Goal: Answer question/provide support

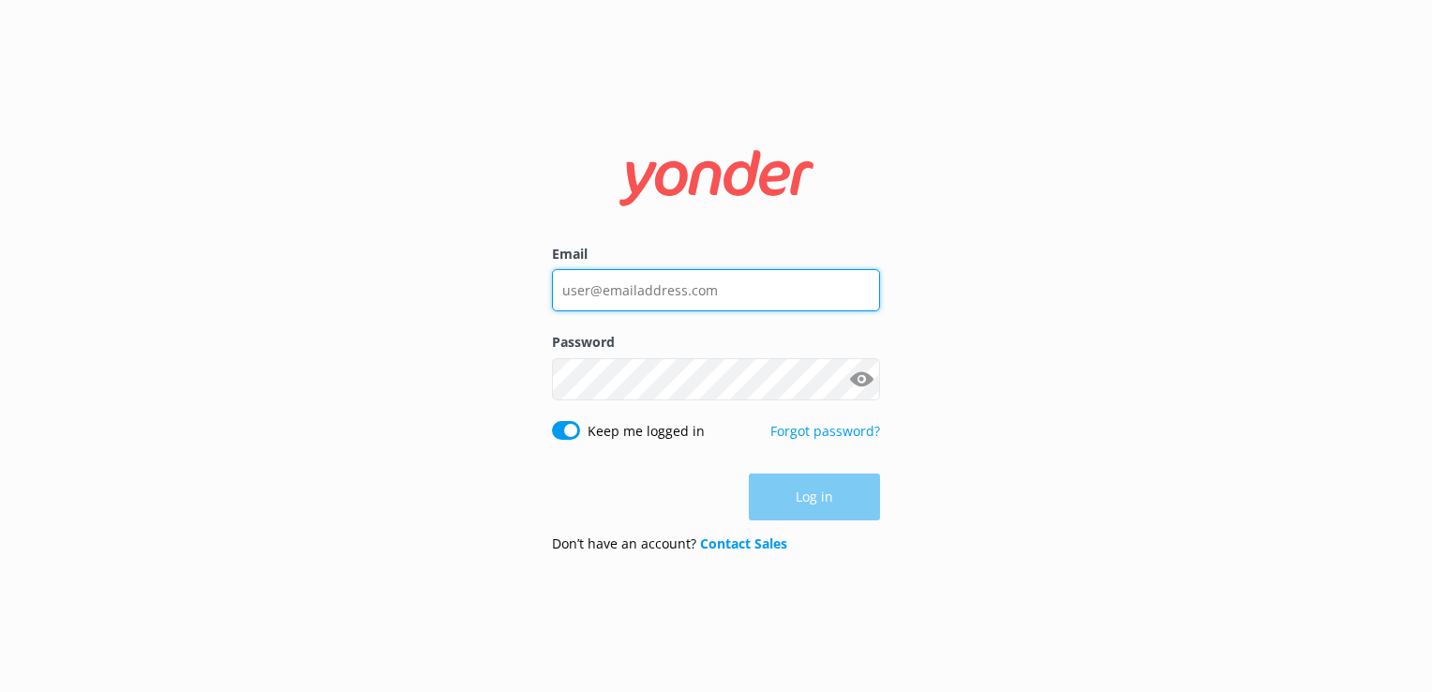
click at [710, 287] on input "Email" at bounding box center [716, 290] width 328 height 42
type input "[EMAIL_ADDRESS][DOMAIN_NAME]"
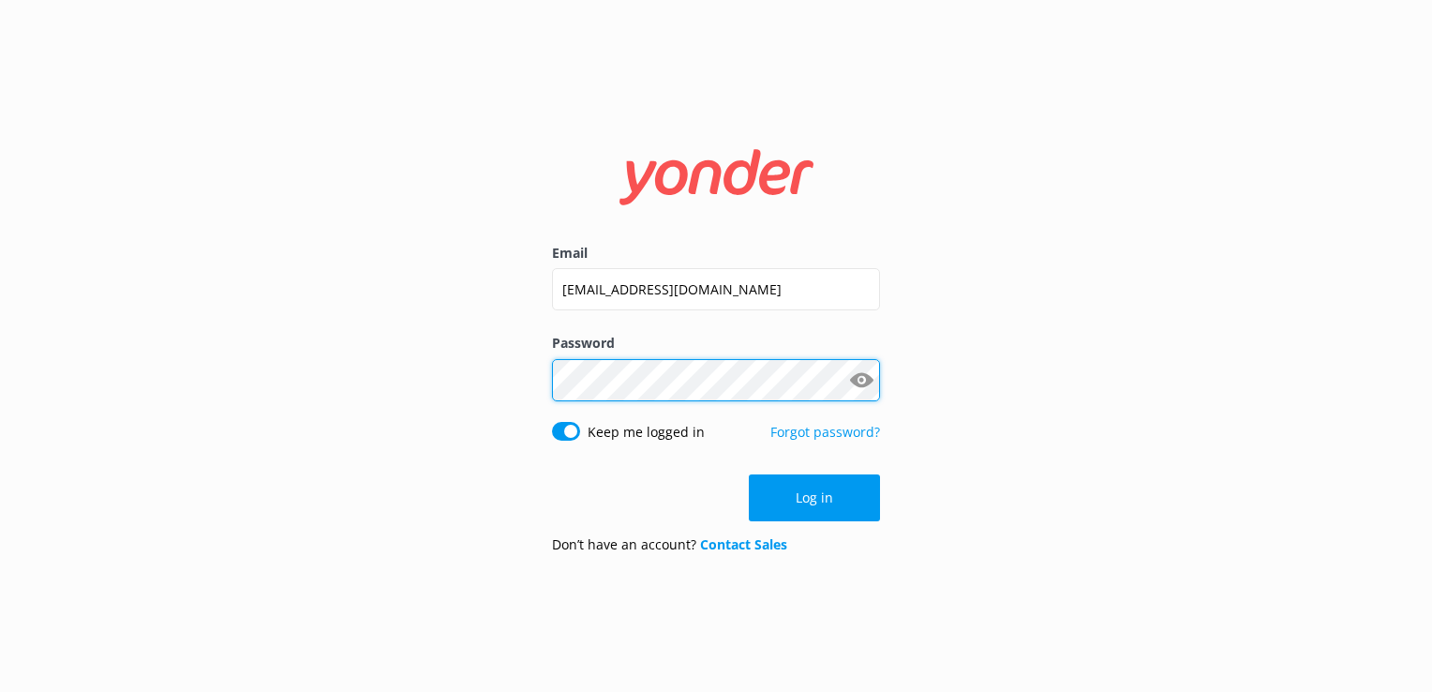
click button "Log in" at bounding box center [814, 497] width 131 height 47
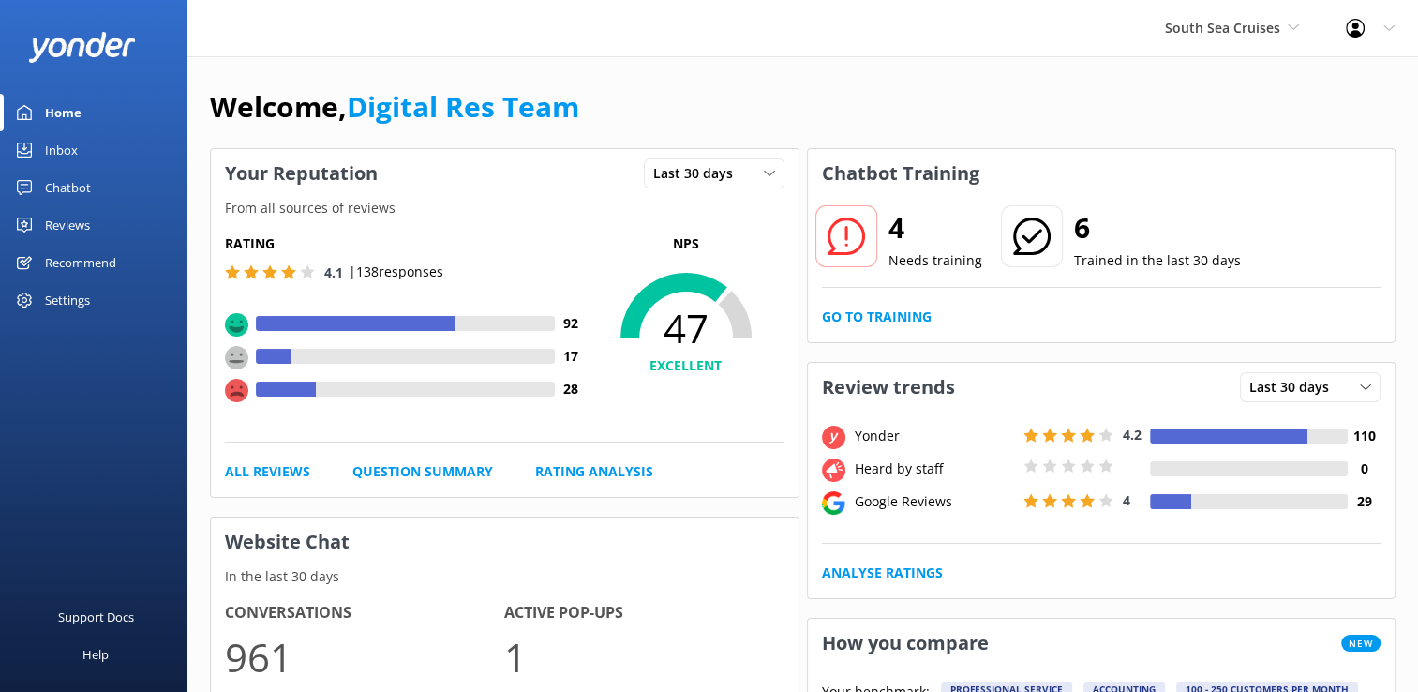
click at [897, 303] on div "4 Needs training 6 Trained in the last 30 days Go to Training" at bounding box center [1102, 270] width 588 height 144
click at [899, 319] on link "Go to Training" at bounding box center [877, 317] width 110 height 21
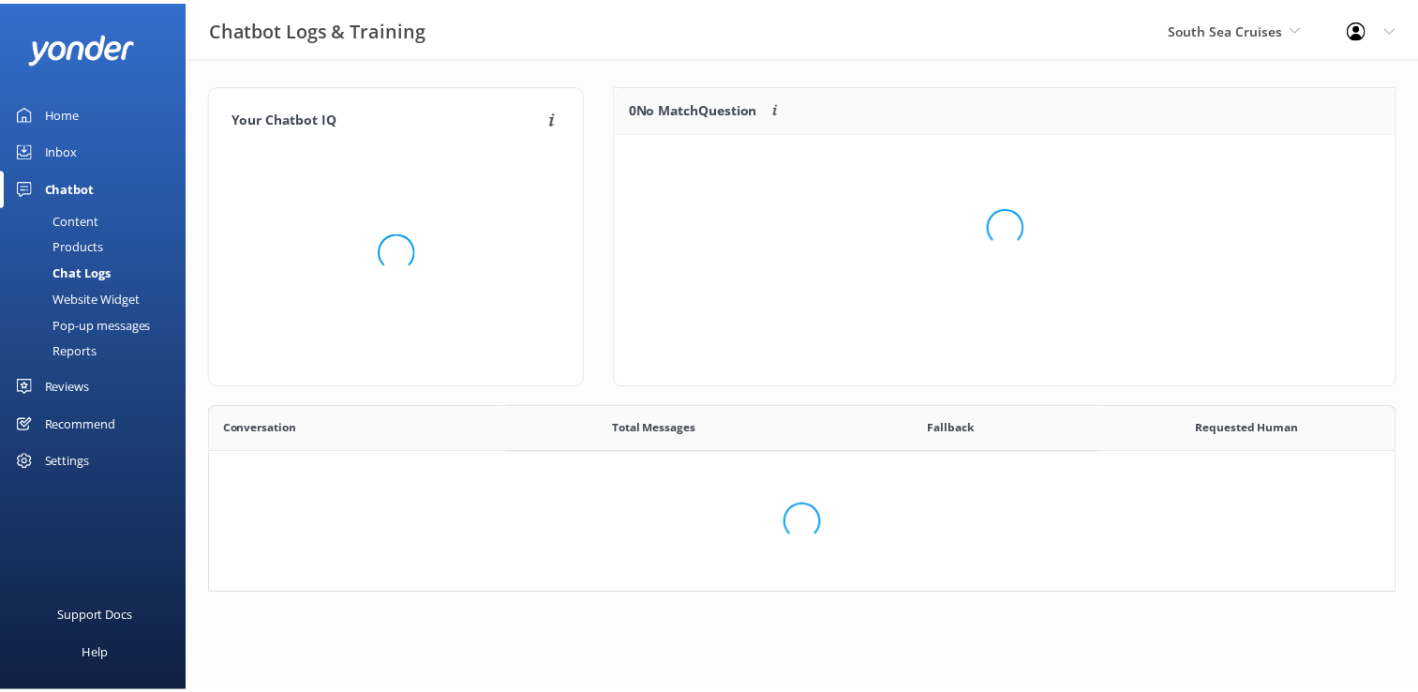
scroll to position [15, 15]
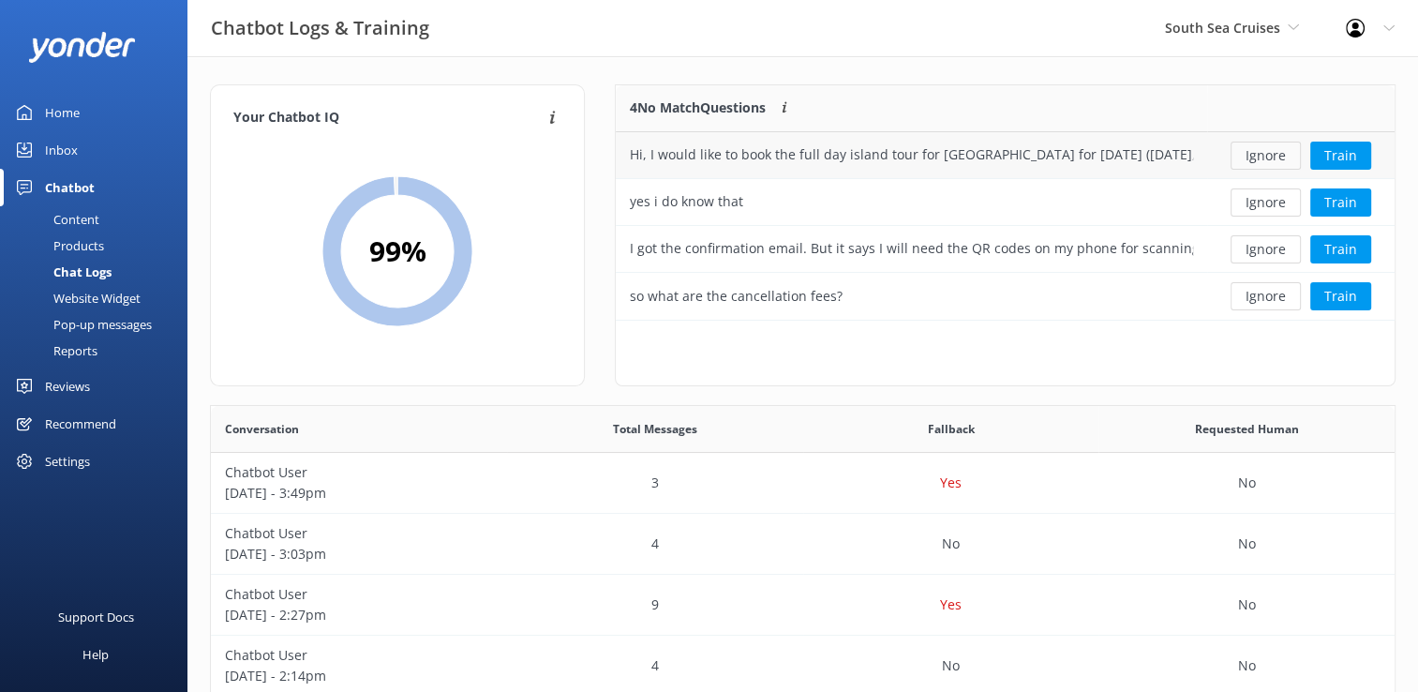
click at [1264, 157] on button "Ignore" at bounding box center [1266, 156] width 70 height 28
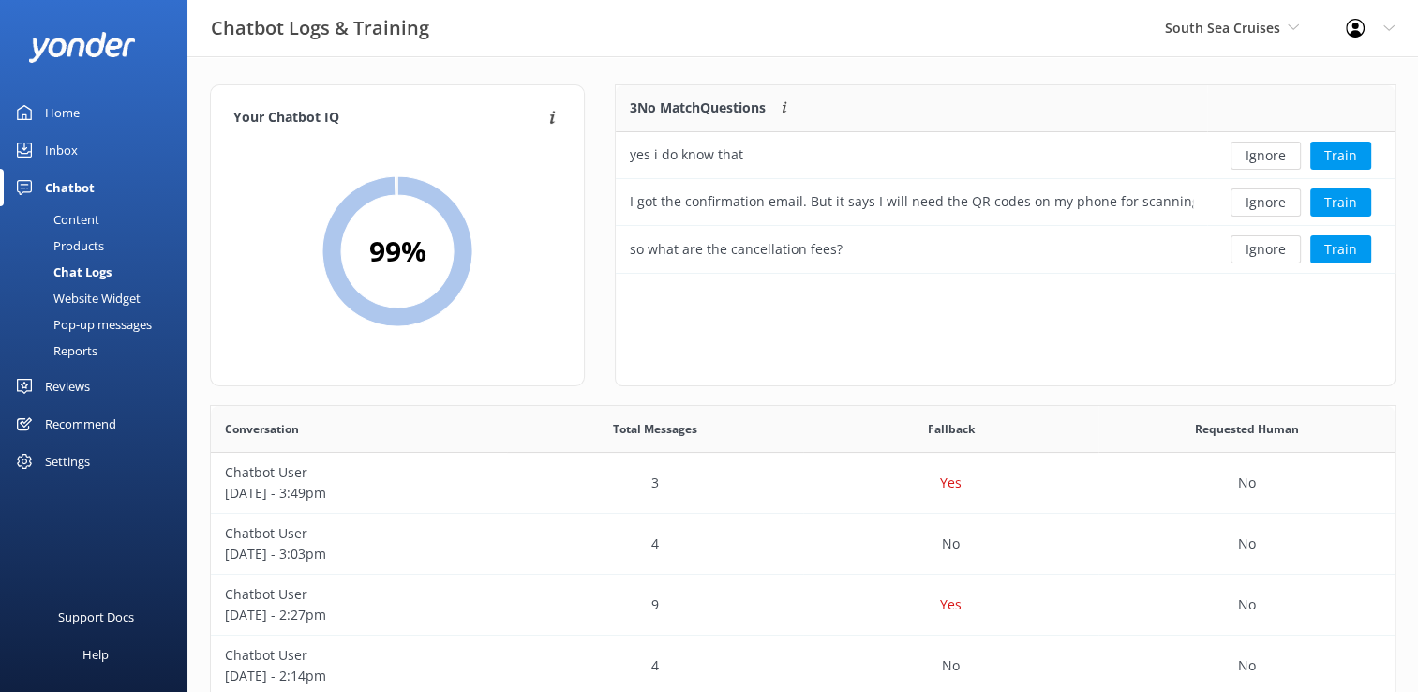
scroll to position [173, 764]
click at [1264, 157] on button "Ignore" at bounding box center [1266, 156] width 70 height 28
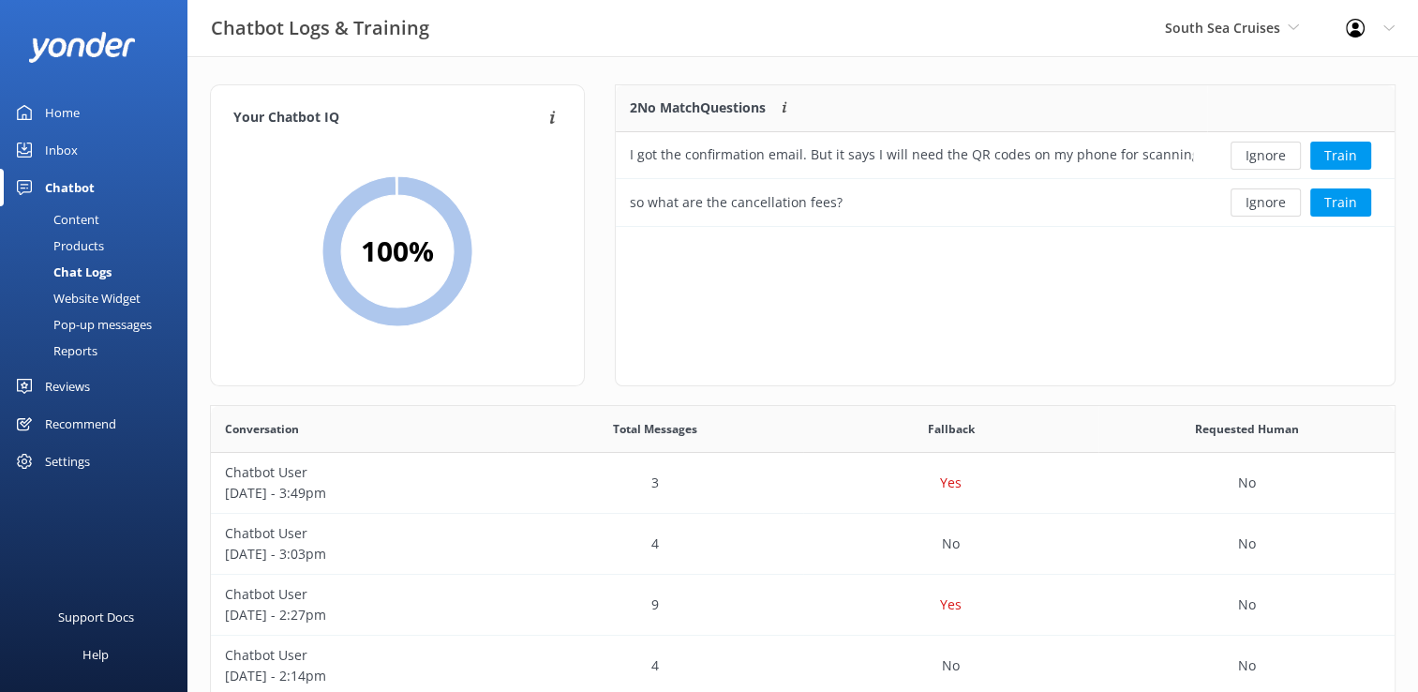
scroll to position [127, 764]
click at [1264, 157] on button "Ignore" at bounding box center [1266, 156] width 70 height 28
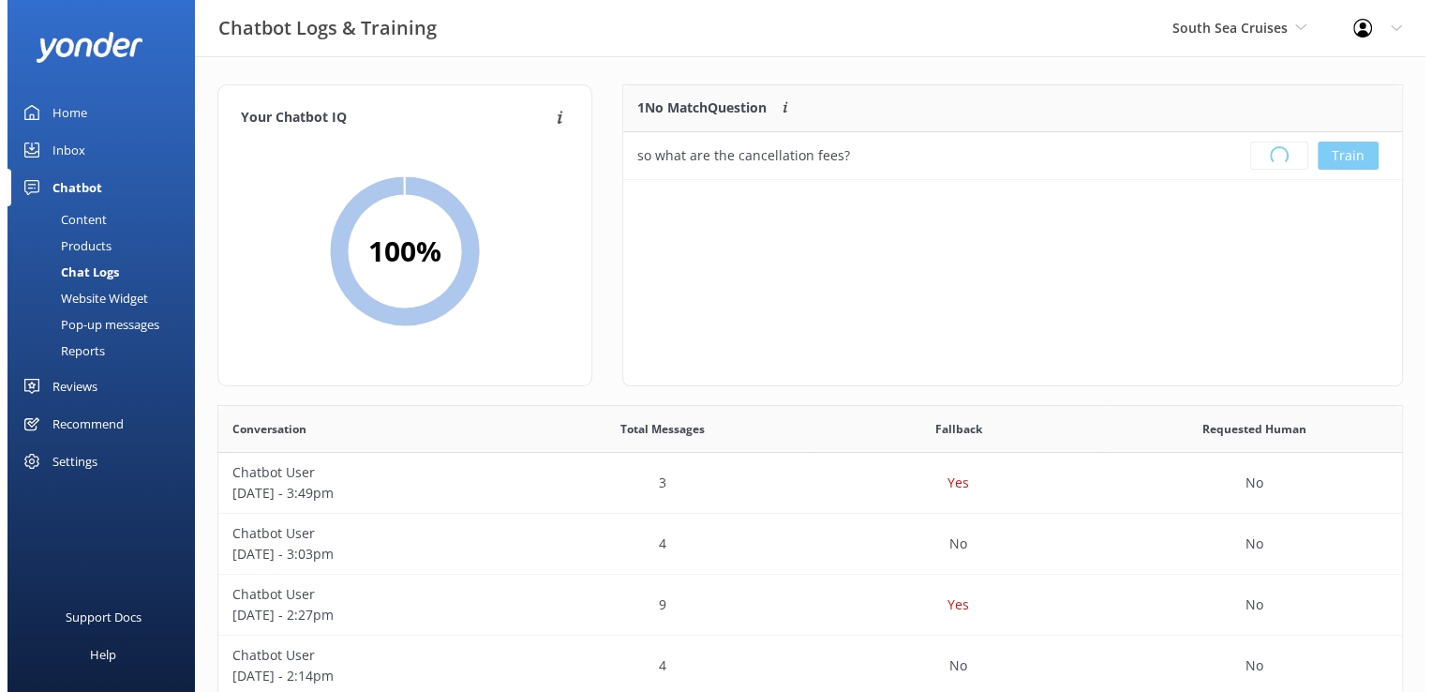
scroll to position [219, 764]
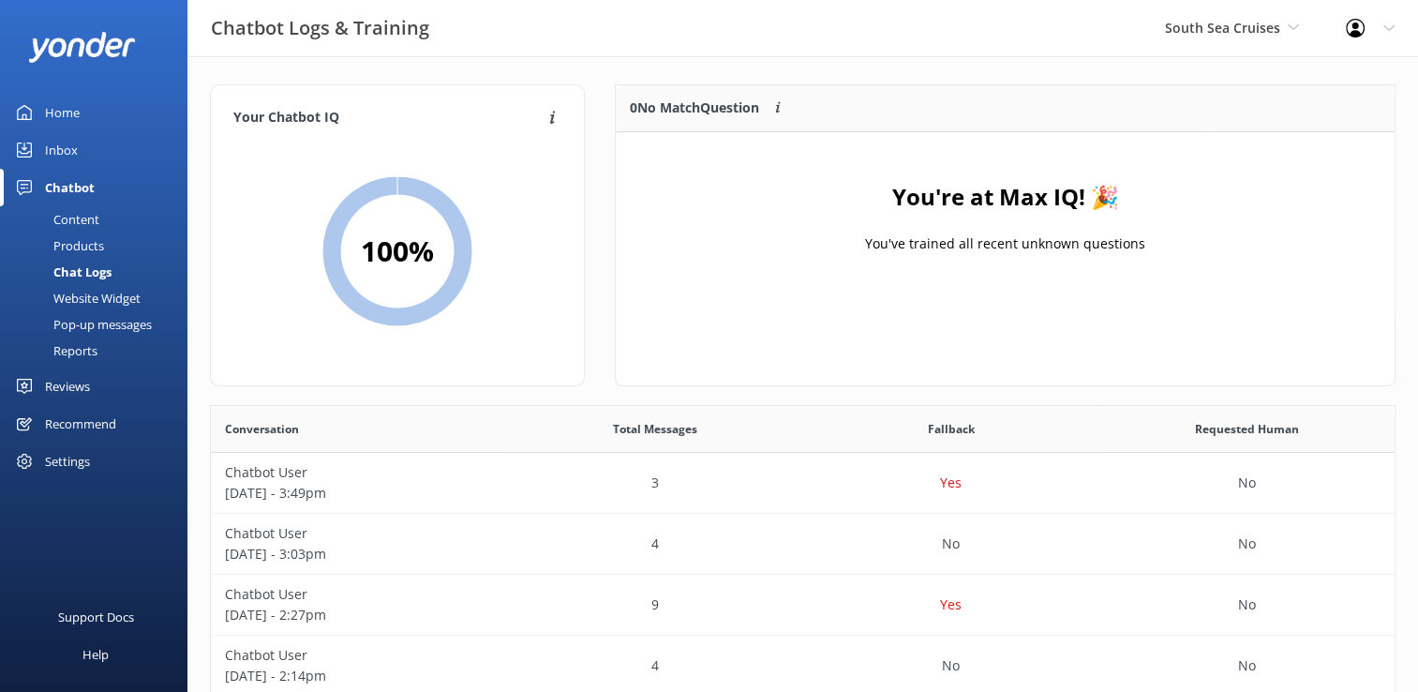
click at [67, 156] on div "Inbox" at bounding box center [61, 149] width 33 height 37
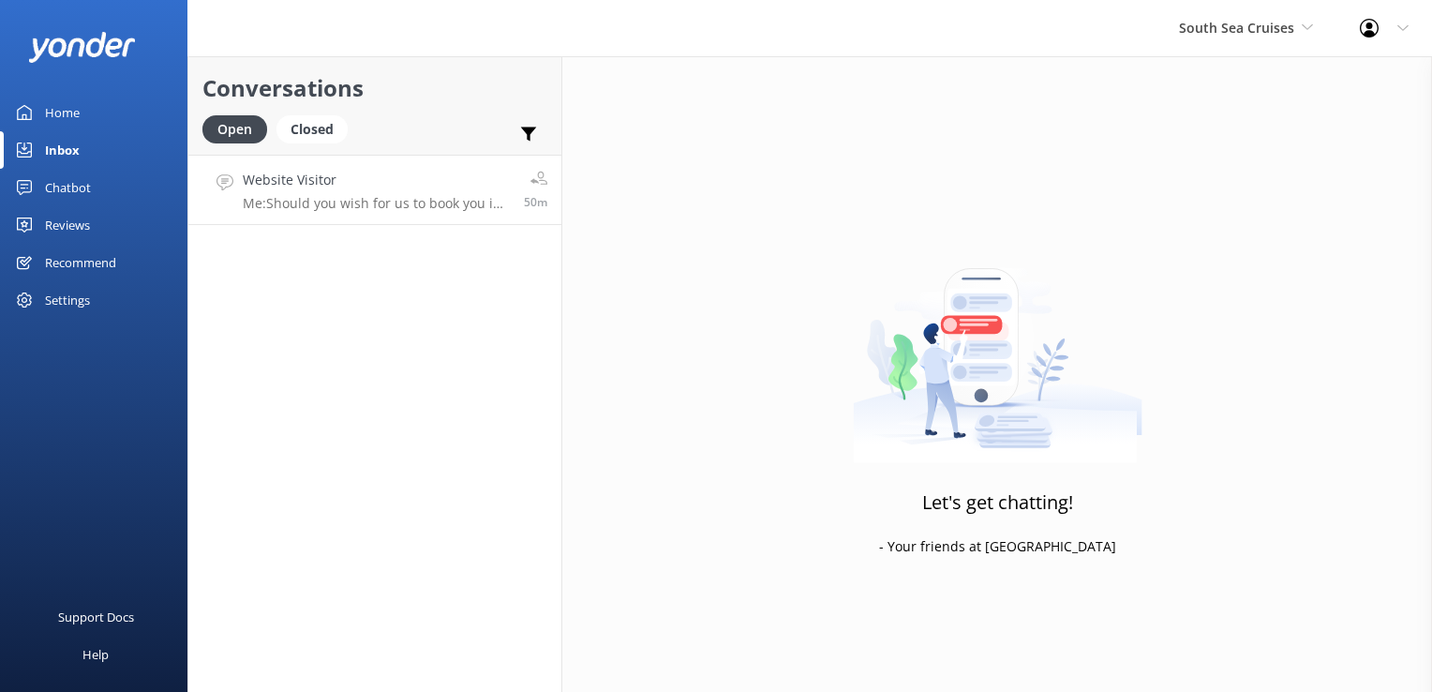
click at [383, 200] on p "Me: Should you wish for us to book you in, please provide us the following deta…" at bounding box center [376, 203] width 267 height 17
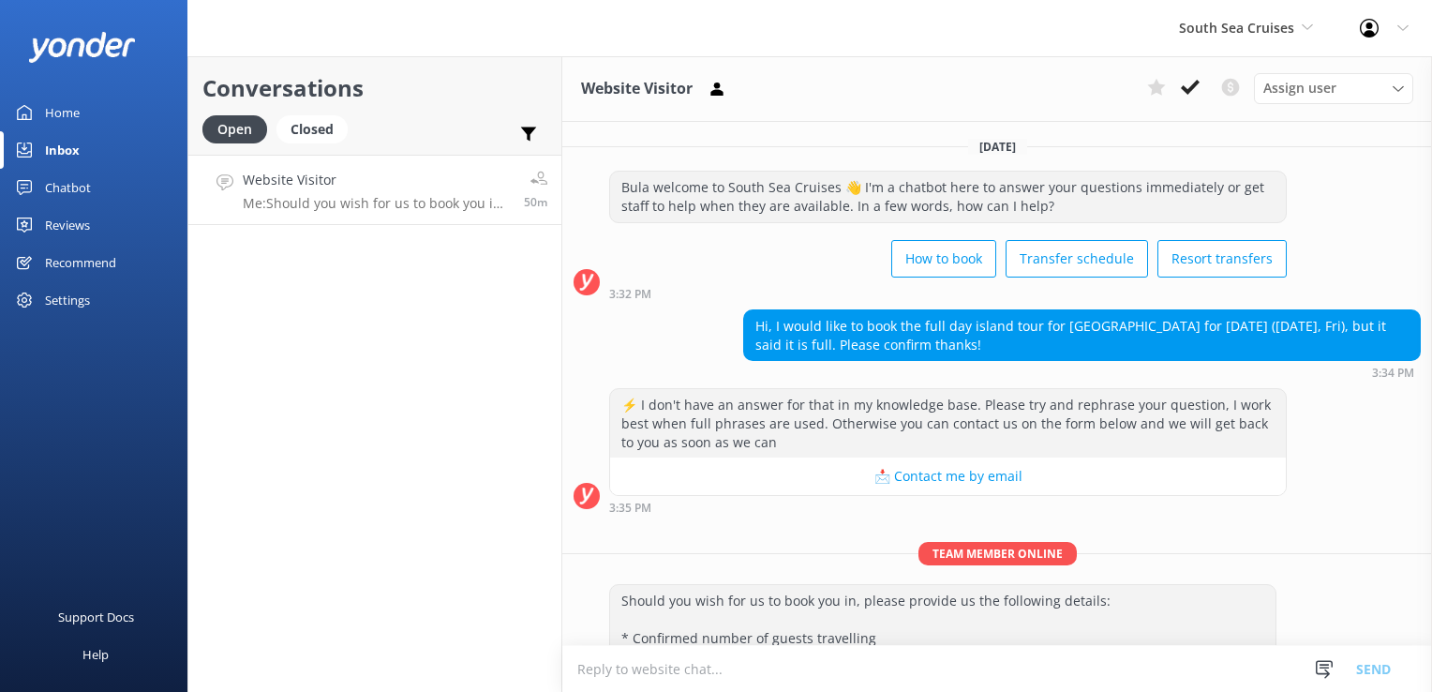
scroll to position [108, 0]
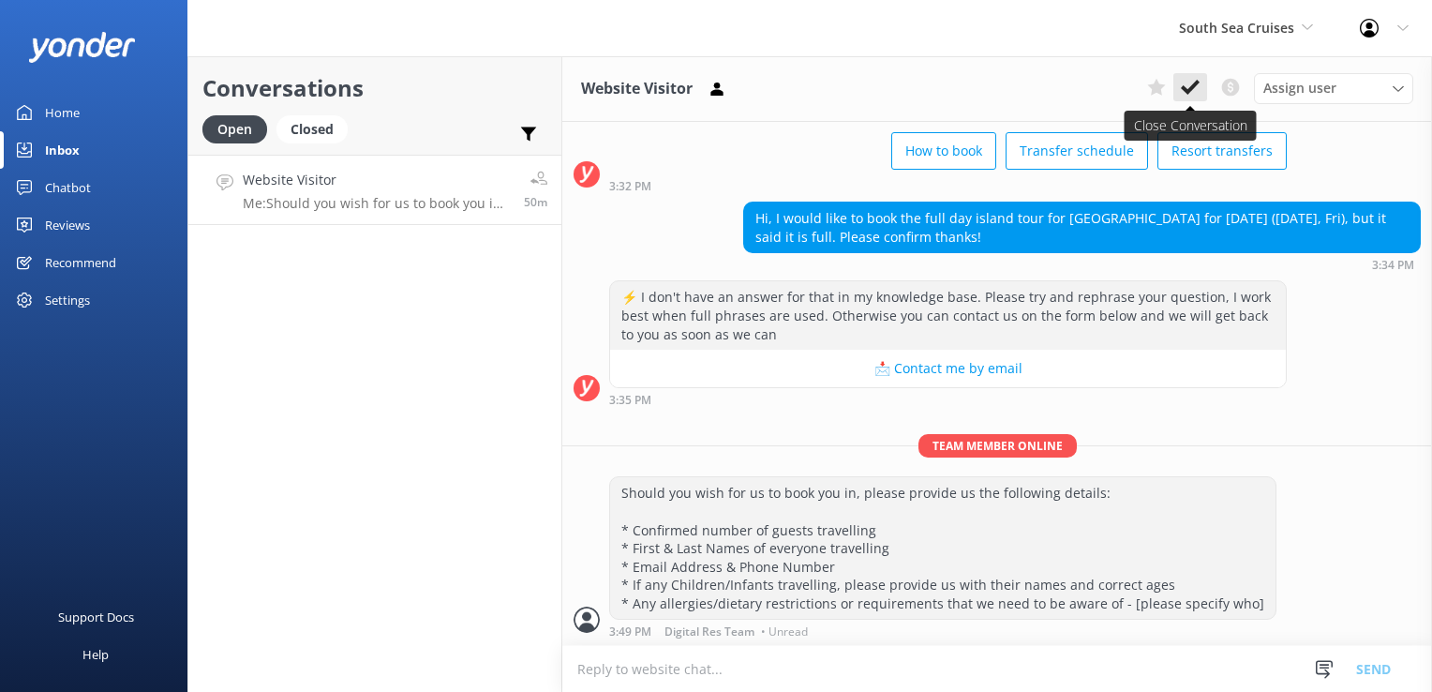
click at [1192, 91] on use at bounding box center [1190, 87] width 19 height 15
